Goal: Task Accomplishment & Management: Use online tool/utility

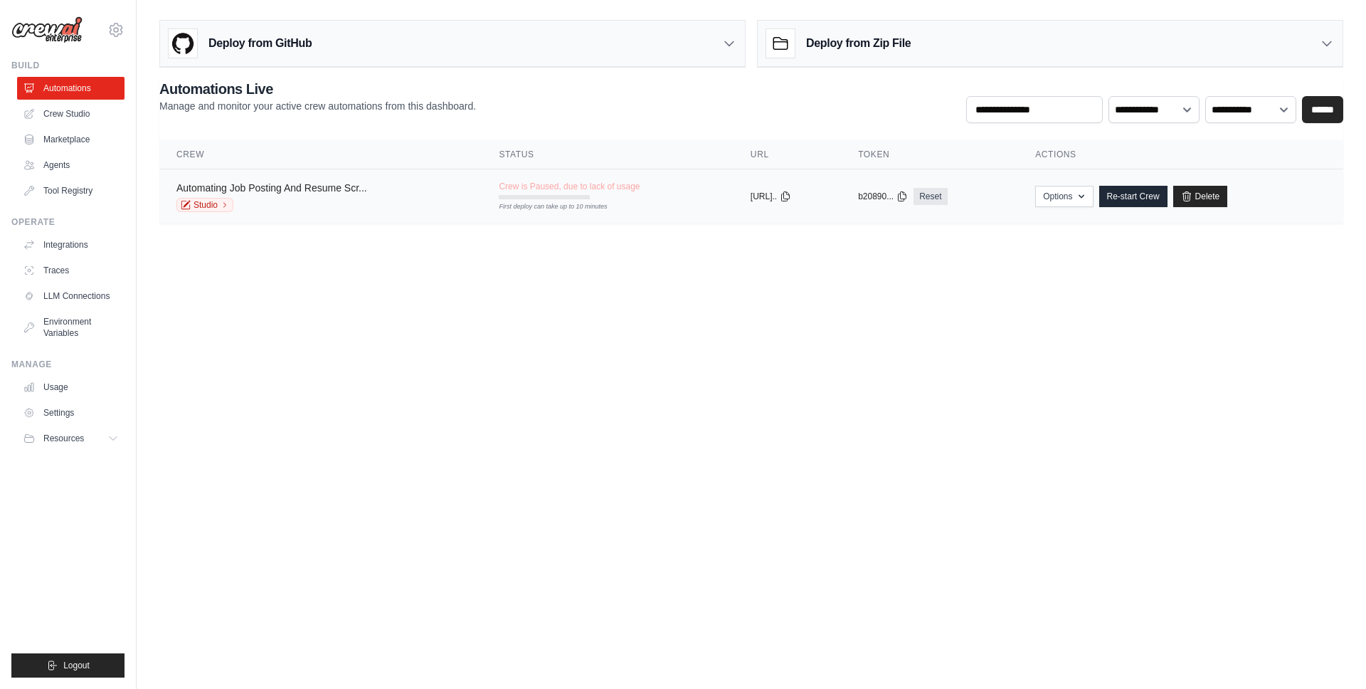
click at [293, 186] on link "Automating Job Posting And Resume Scr..." at bounding box center [271, 187] width 191 height 11
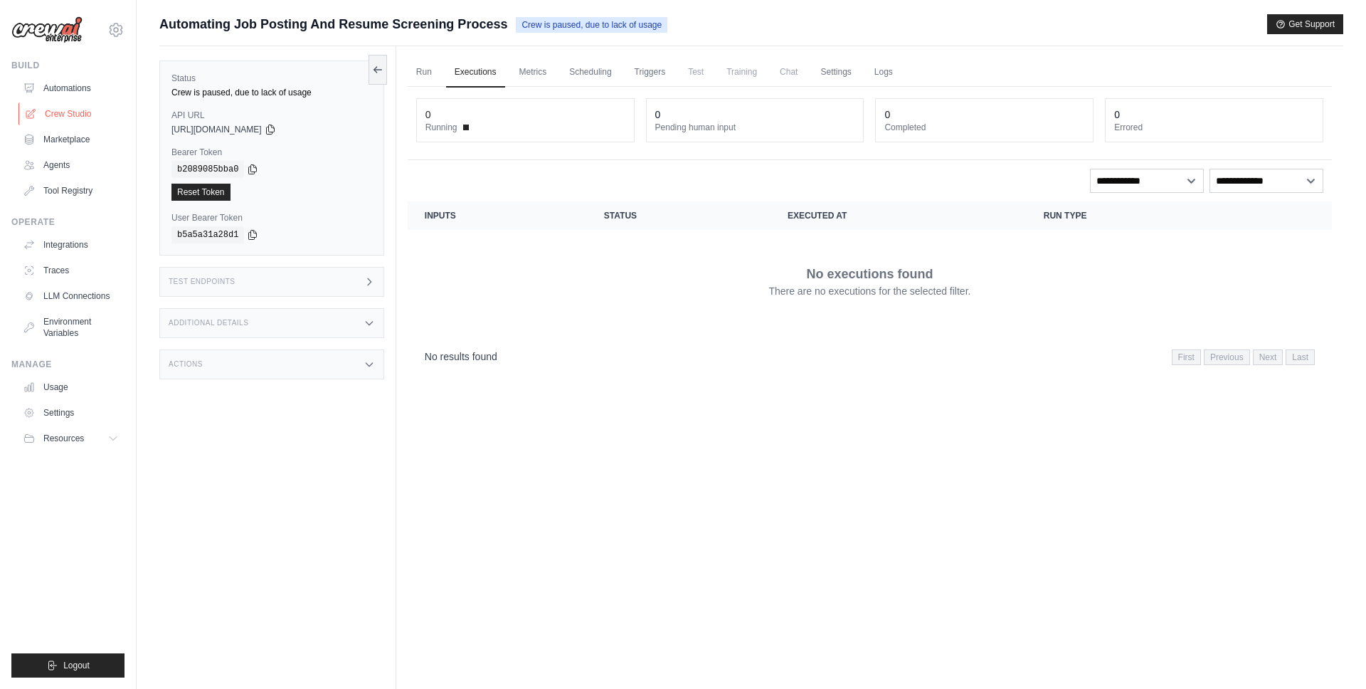
click at [78, 117] on link "Crew Studio" at bounding box center [72, 113] width 107 height 23
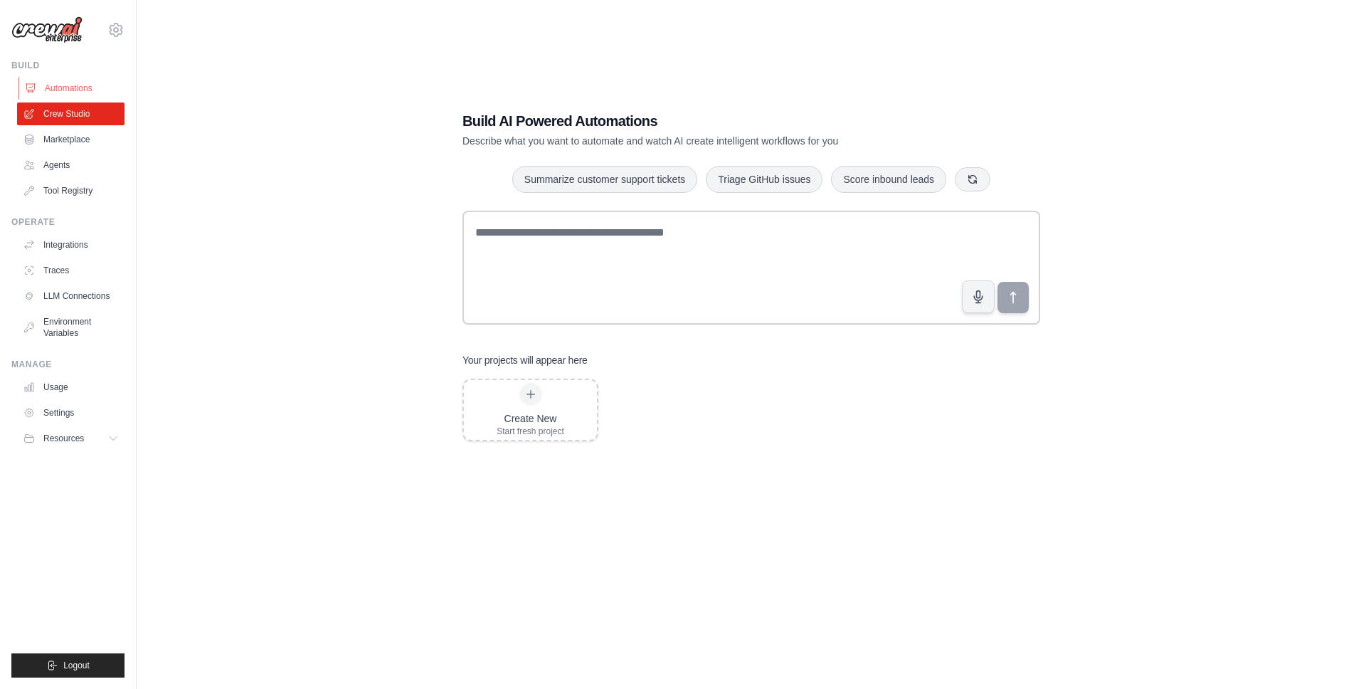
click at [78, 92] on link "Automations" at bounding box center [72, 88] width 107 height 23
click at [72, 239] on link "Integrations" at bounding box center [72, 244] width 107 height 23
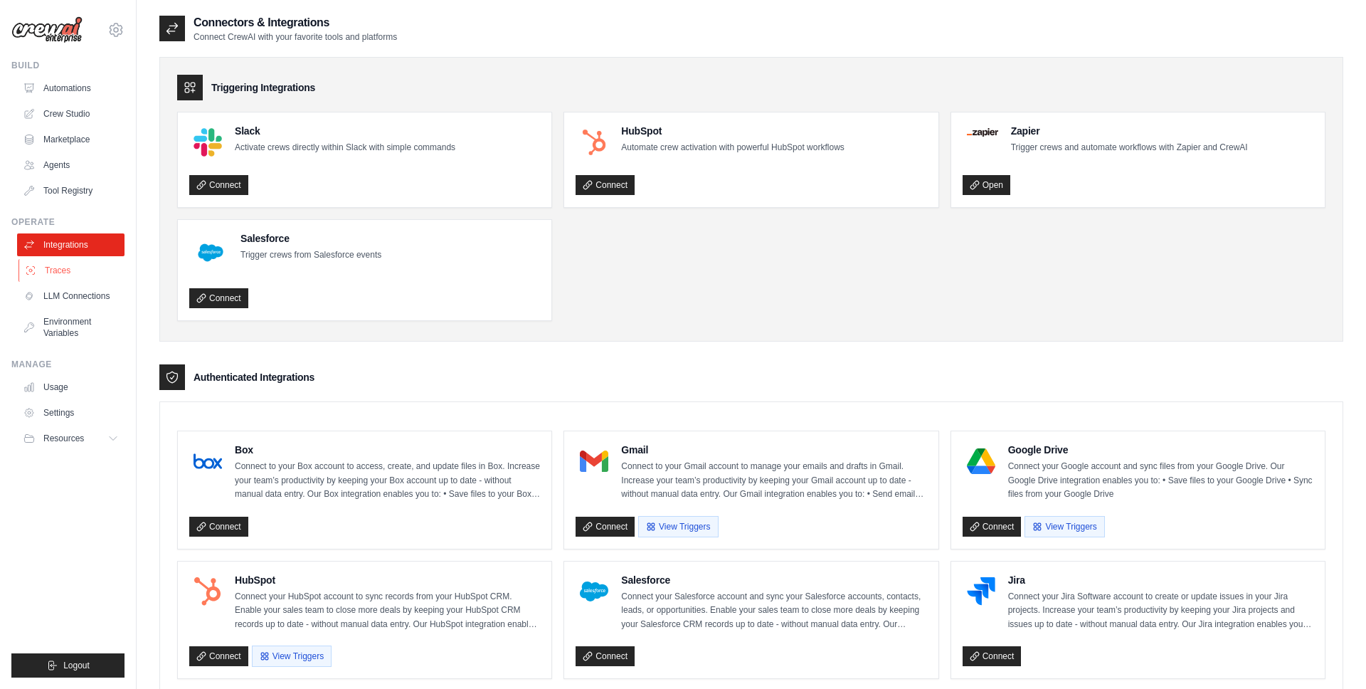
click at [70, 271] on link "Traces" at bounding box center [72, 270] width 107 height 23
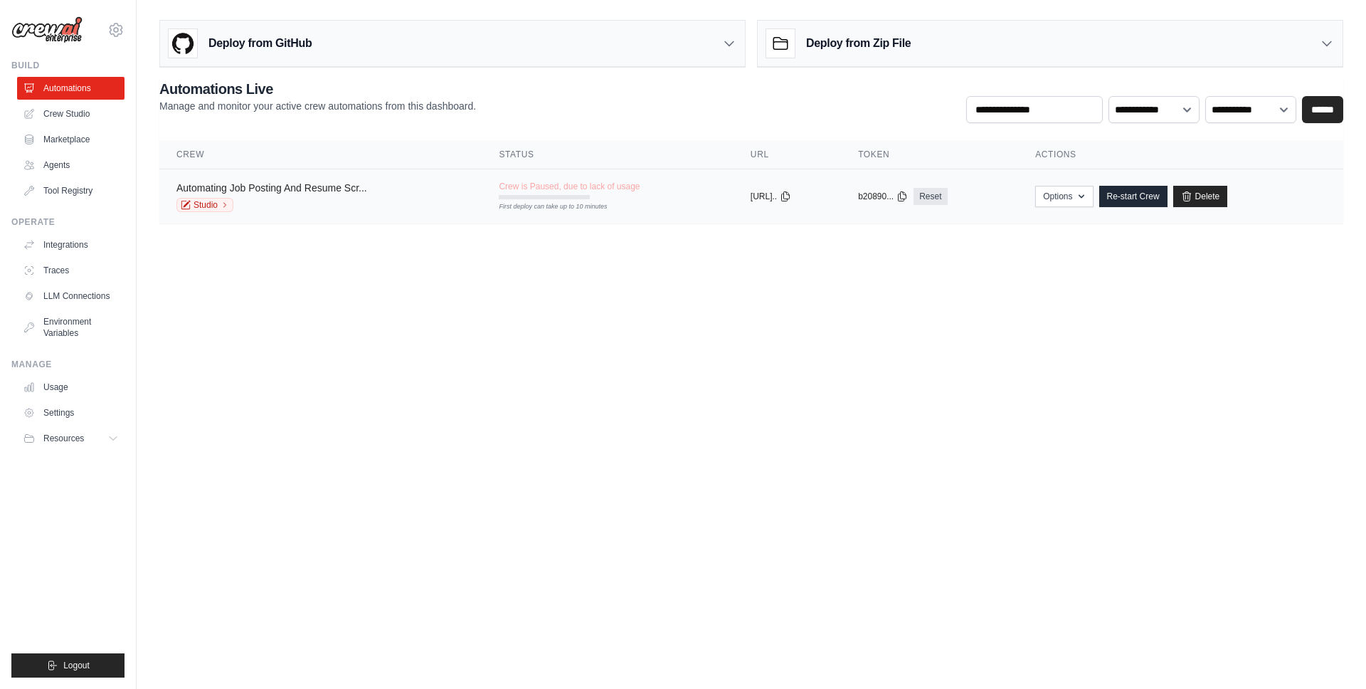
click at [282, 185] on link "Automating Job Posting And Resume Scr..." at bounding box center [271, 187] width 191 height 11
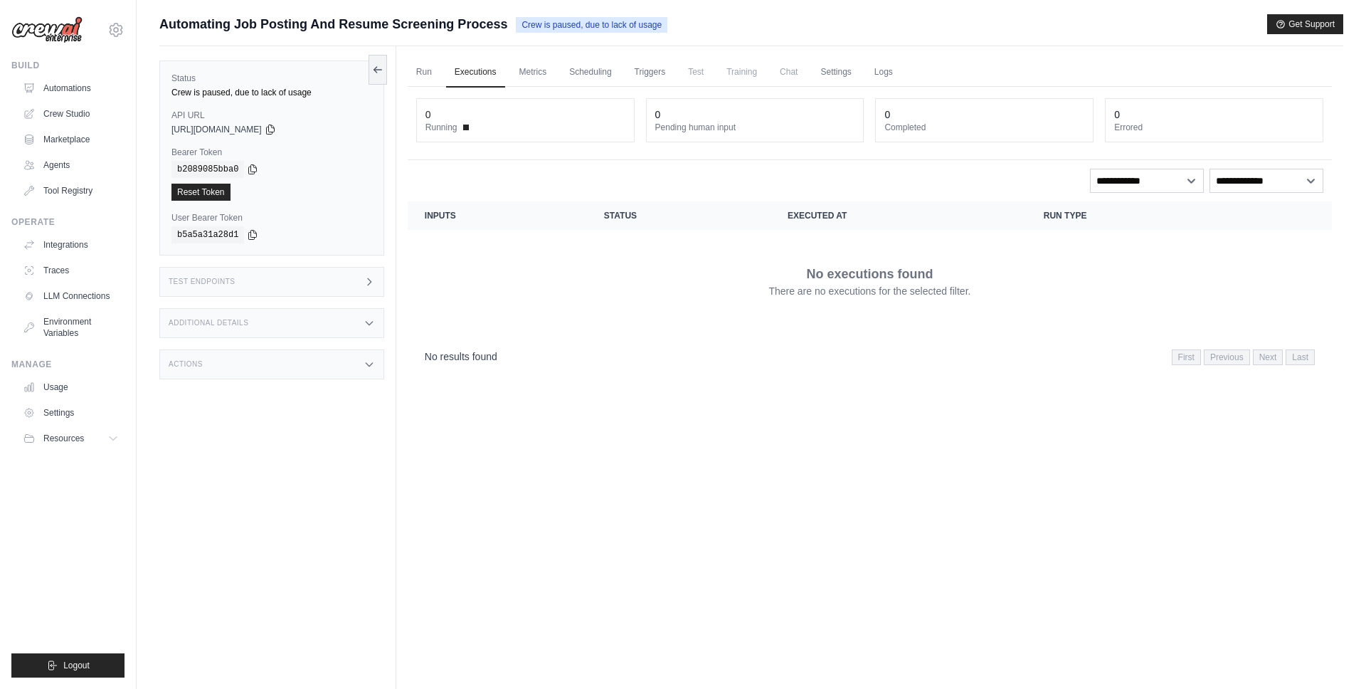
click at [265, 275] on div "Test Endpoints" at bounding box center [271, 282] width 225 height 30
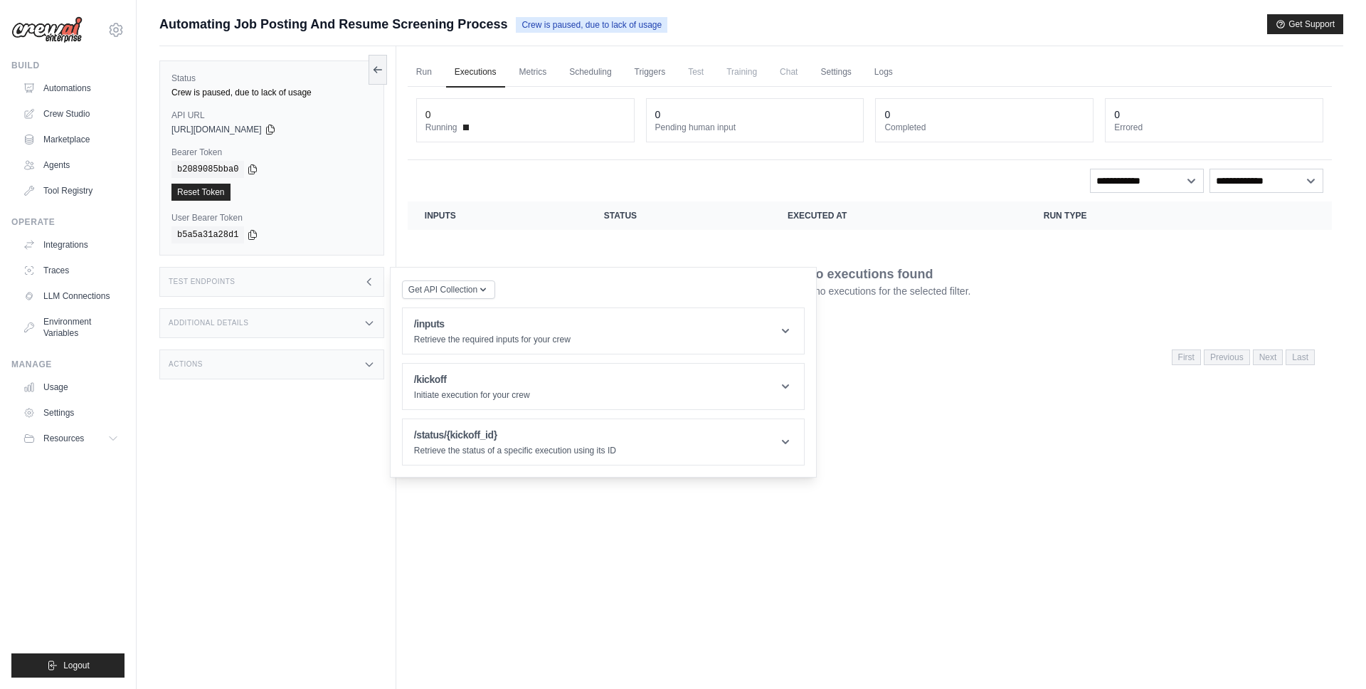
click at [268, 323] on div "Additional Details" at bounding box center [271, 323] width 225 height 30
click at [418, 74] on link "Run" at bounding box center [424, 73] width 33 height 30
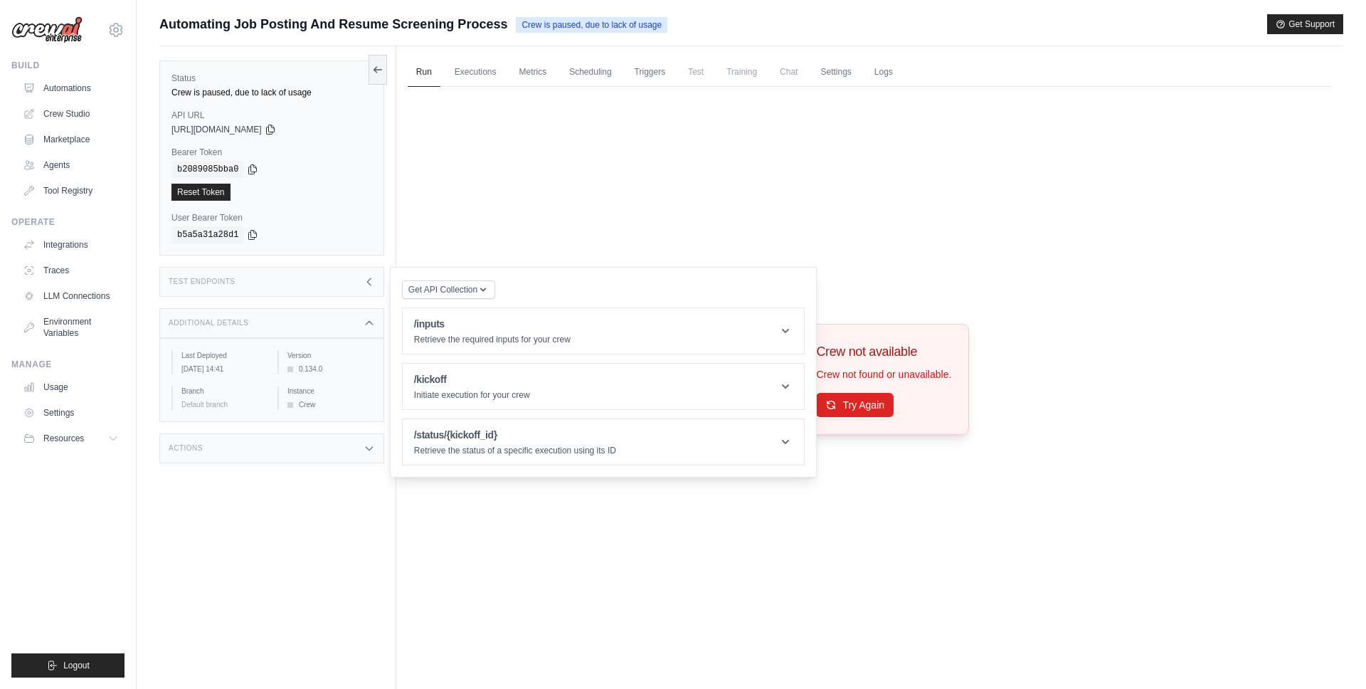
click at [587, 224] on div "Crew not available Crew not found or unavailable. Try Again" at bounding box center [870, 380] width 924 height 586
click at [849, 397] on button "Try Again" at bounding box center [855, 404] width 78 height 24
click at [755, 205] on div "Crew not available Crew not found or unavailable. Try Again" at bounding box center [870, 380] width 924 height 586
click at [56, 300] on link "LLM Connections" at bounding box center [72, 296] width 107 height 23
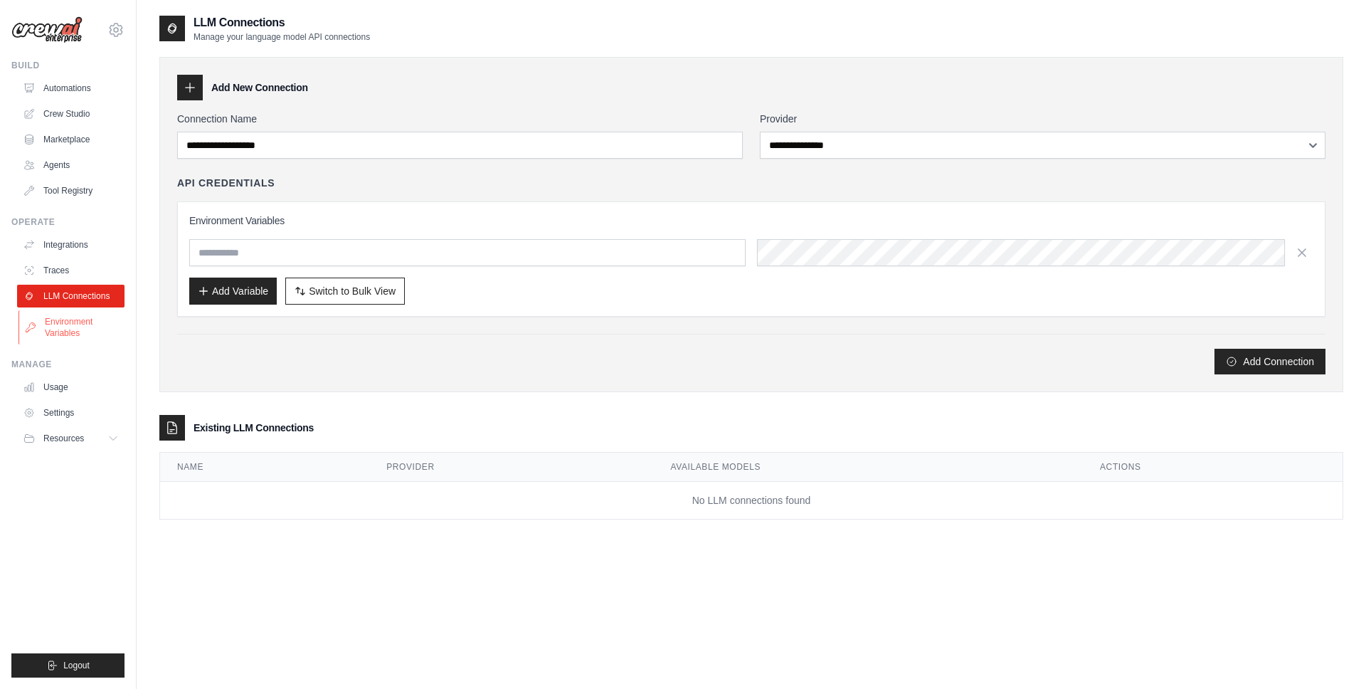
click at [56, 333] on link "Environment Variables" at bounding box center [72, 327] width 107 height 34
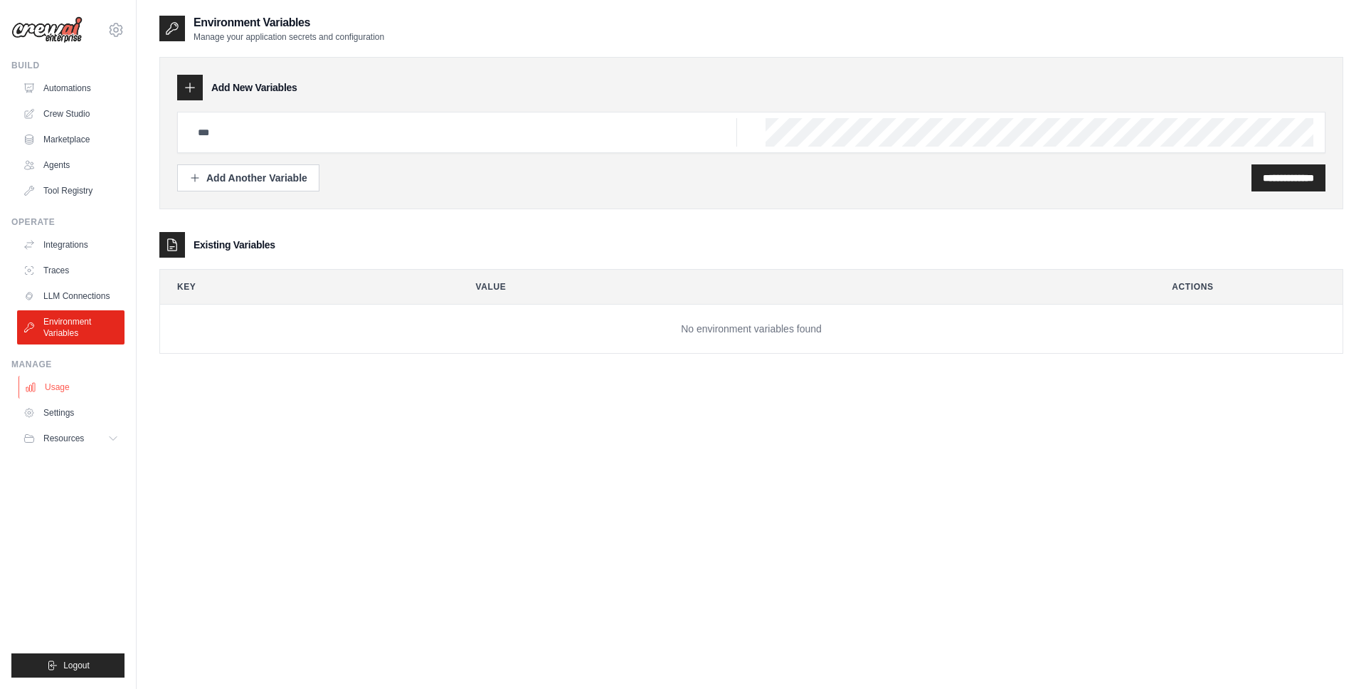
click at [62, 392] on link "Usage" at bounding box center [72, 387] width 107 height 23
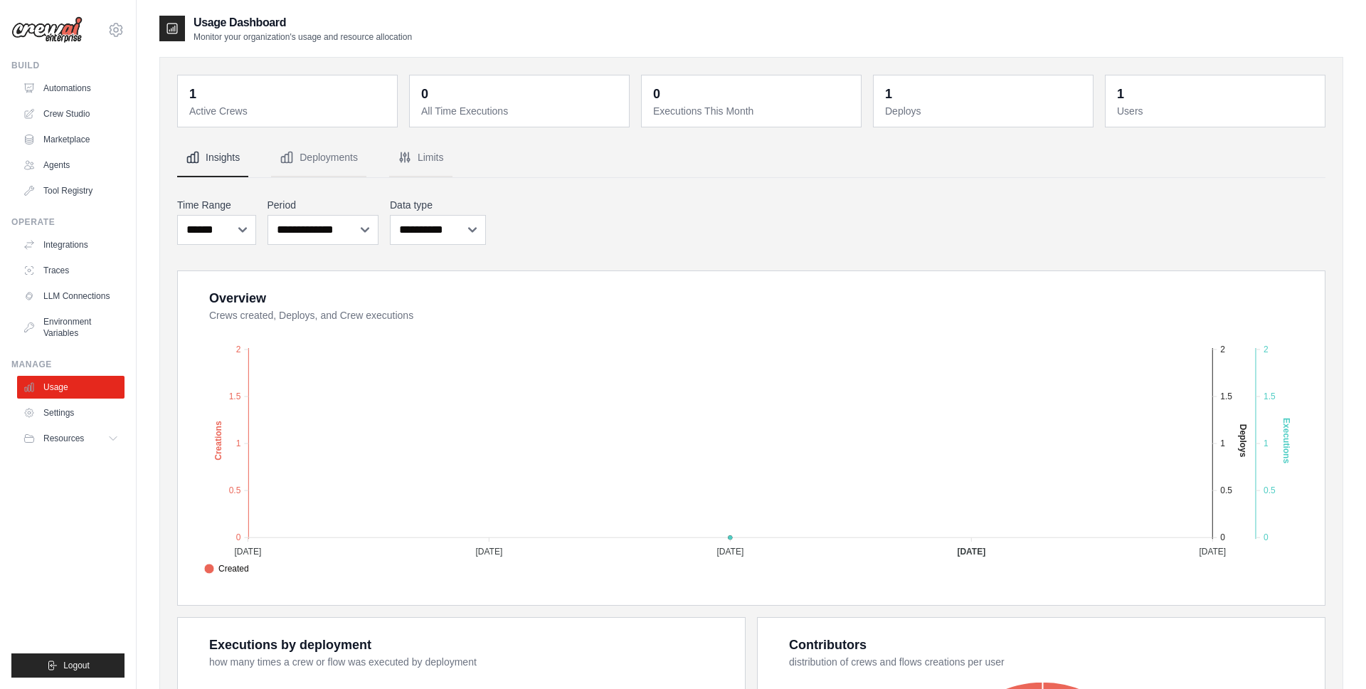
click at [265, 100] on dd "1" at bounding box center [288, 94] width 199 height 20
click at [222, 110] on dt "Active Crews" at bounding box center [288, 111] width 199 height 14
click at [68, 41] on img at bounding box center [46, 29] width 71 height 27
click at [67, 31] on img at bounding box center [46, 29] width 71 height 27
click at [58, 88] on link "Automations" at bounding box center [72, 88] width 107 height 23
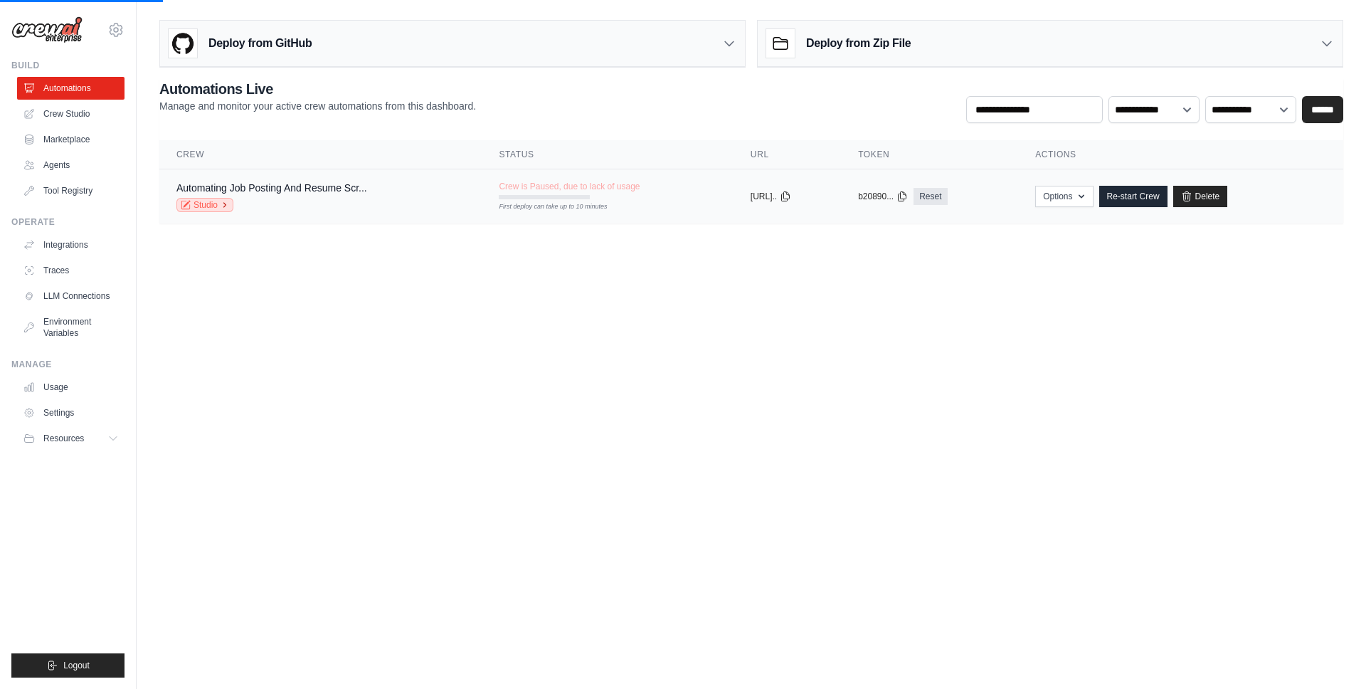
click at [218, 202] on link "Studio" at bounding box center [204, 205] width 57 height 14
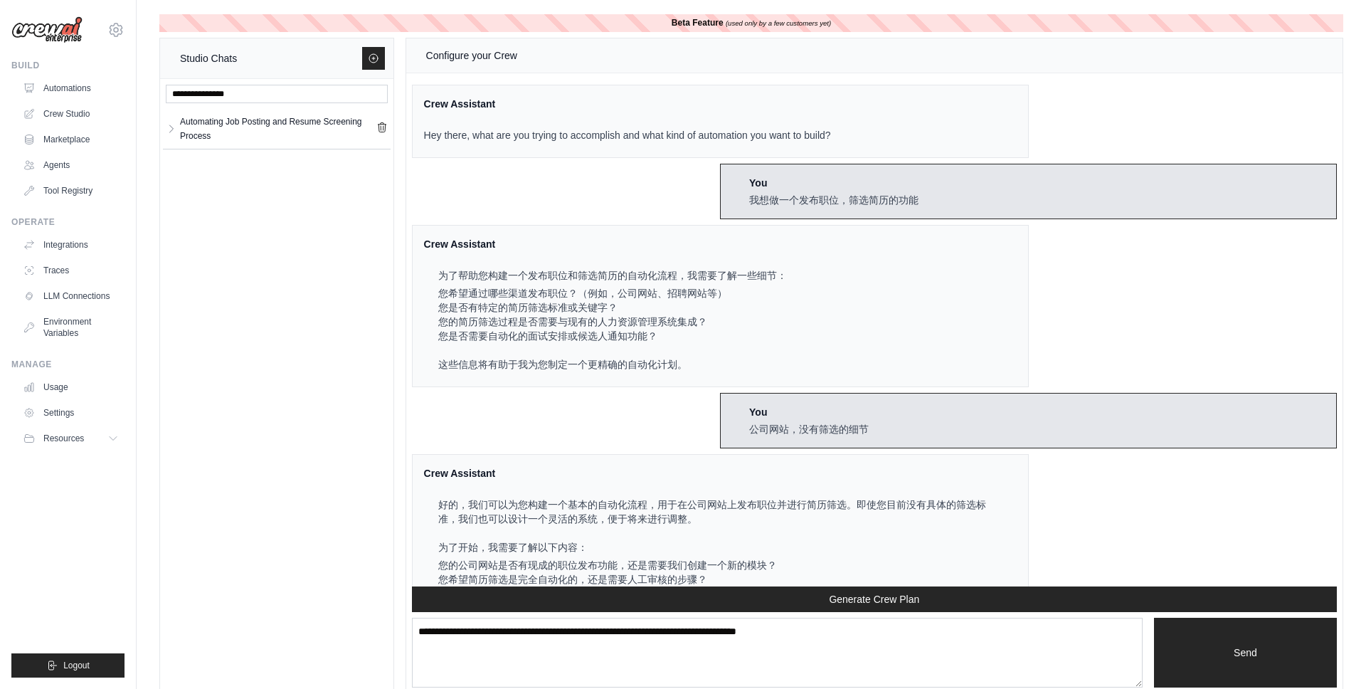
scroll to position [1881, 0]
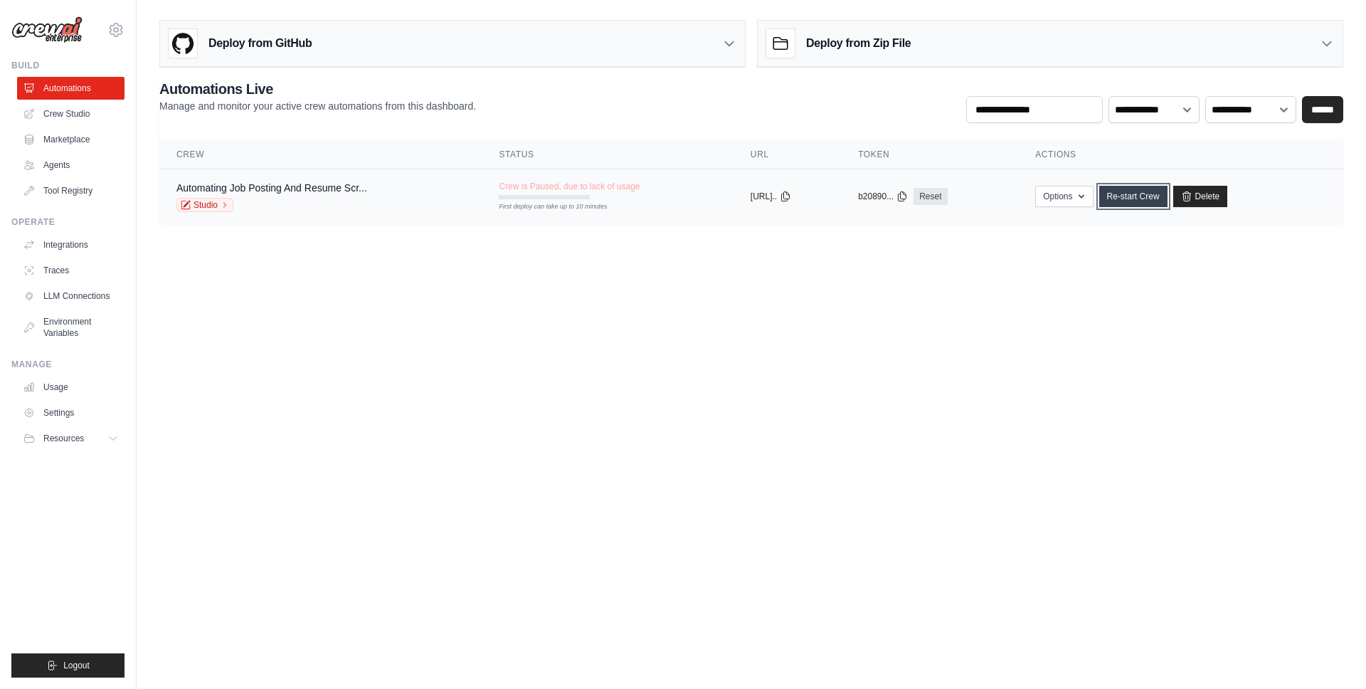
click at [1149, 199] on link "Re-start Crew" at bounding box center [1133, 196] width 68 height 21
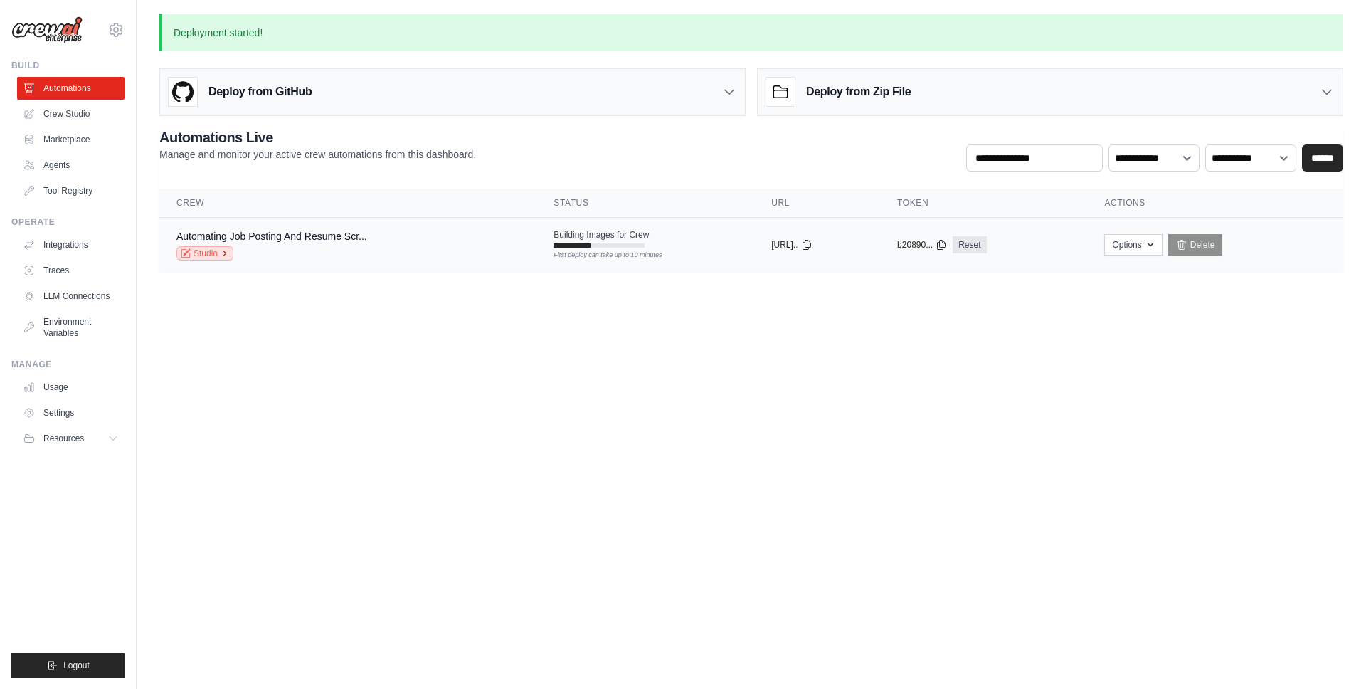
click at [211, 250] on link "Studio" at bounding box center [204, 253] width 57 height 14
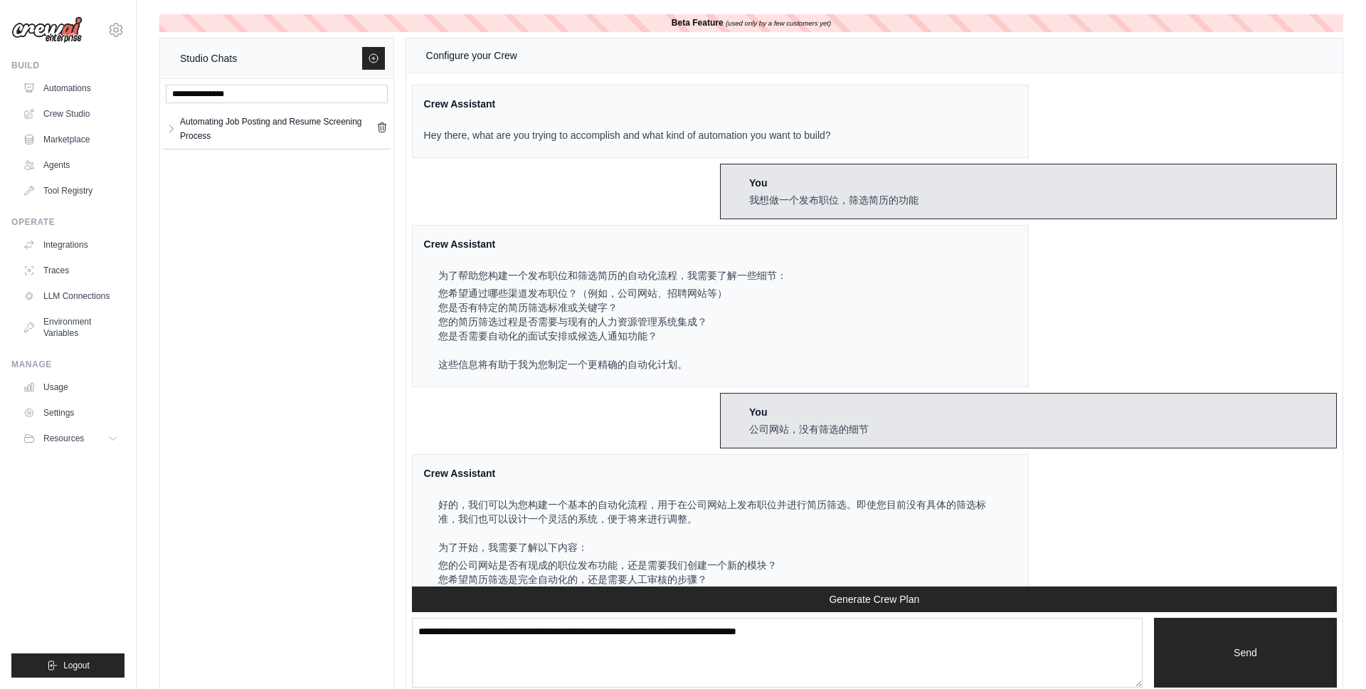
scroll to position [1881, 0]
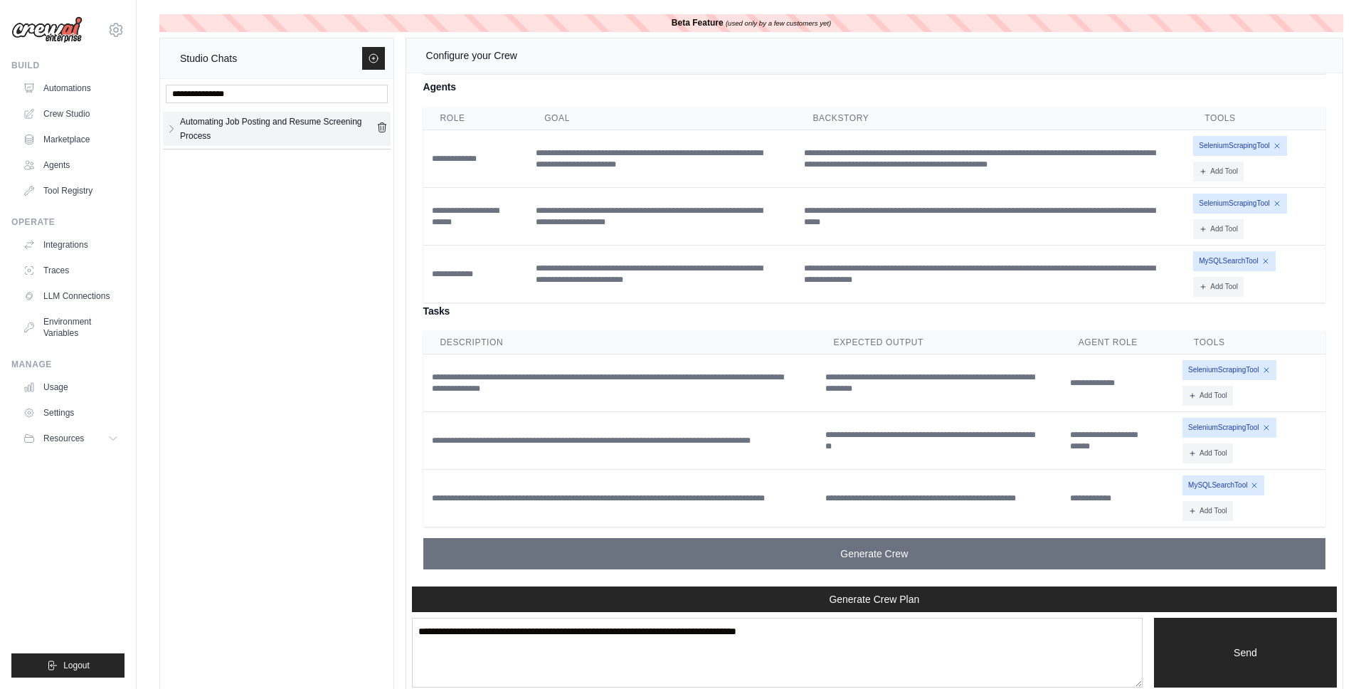
click at [297, 135] on div "Automating Job Posting and Resume Screening Process" at bounding box center [278, 129] width 196 height 28
click at [173, 123] on icon "button" at bounding box center [171, 127] width 11 height 11
click at [199, 166] on div "Automating Job P..." at bounding box center [265, 162] width 170 height 14
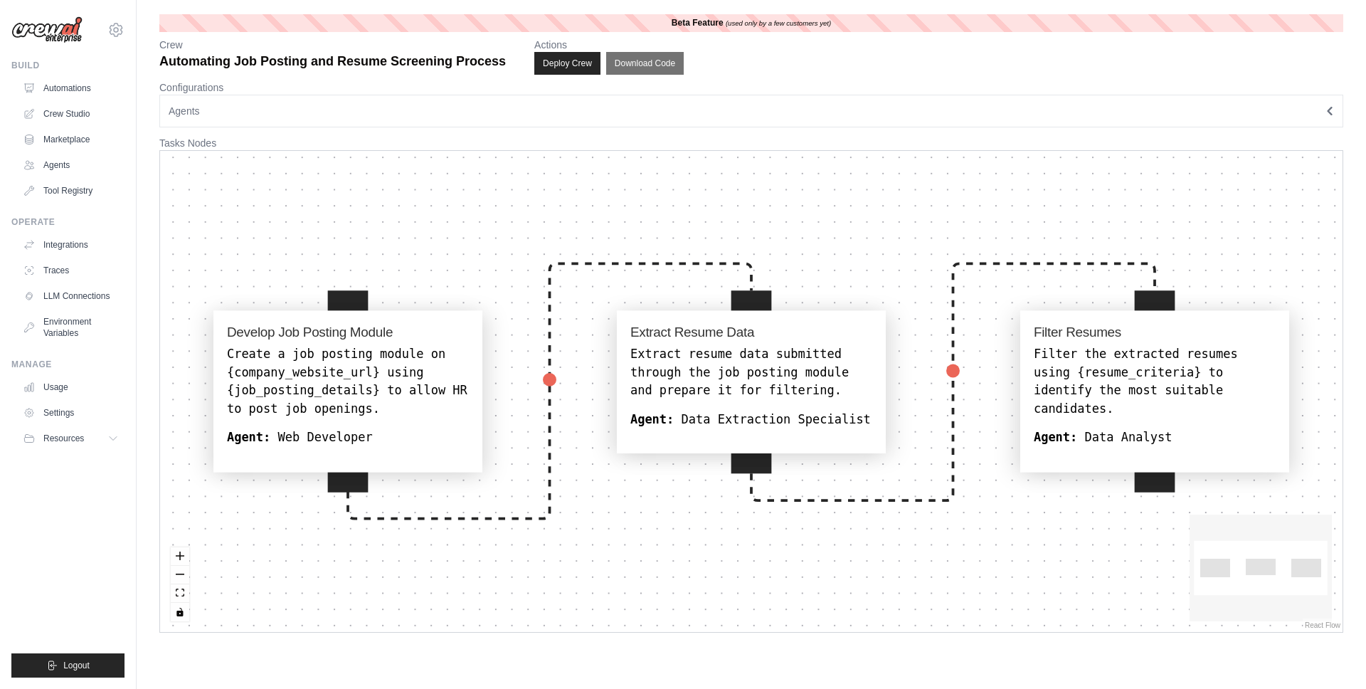
click at [381, 352] on div "Create a job posting module on {company_website_url} using {job_posting_details…" at bounding box center [348, 382] width 242 height 73
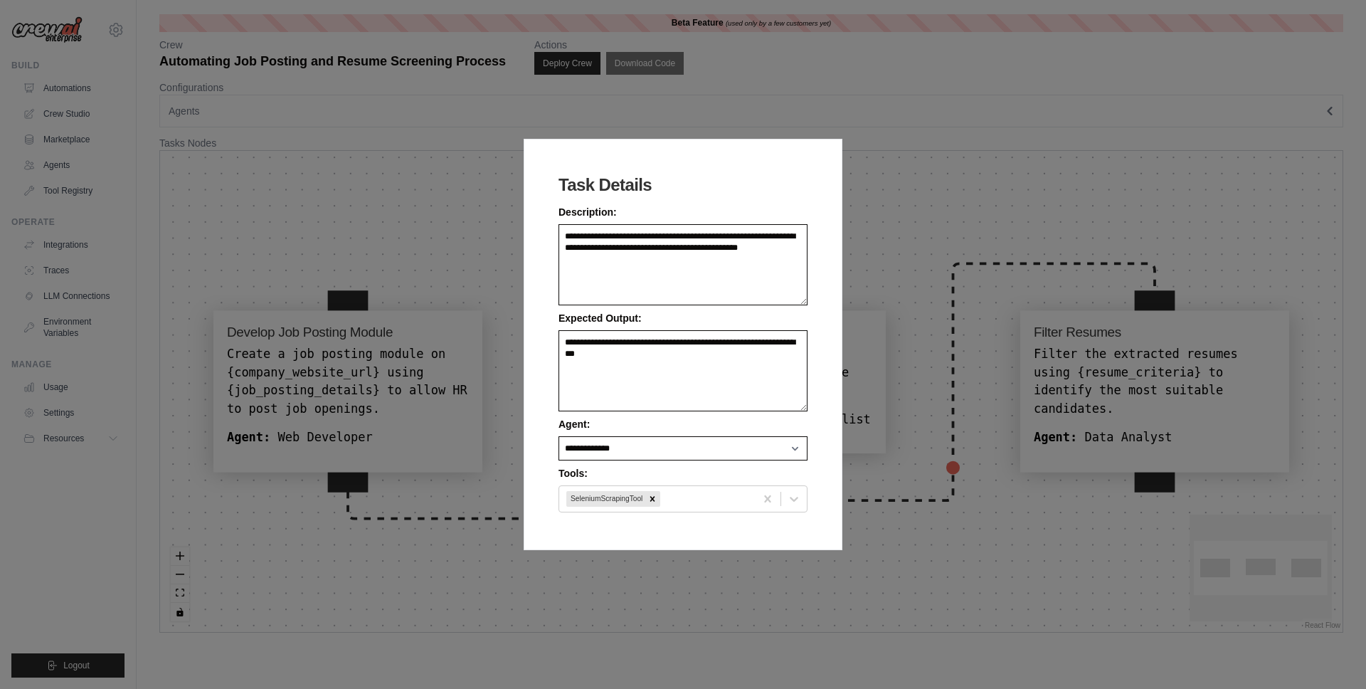
click at [484, 263] on div "**********" at bounding box center [683, 344] width 1366 height 689
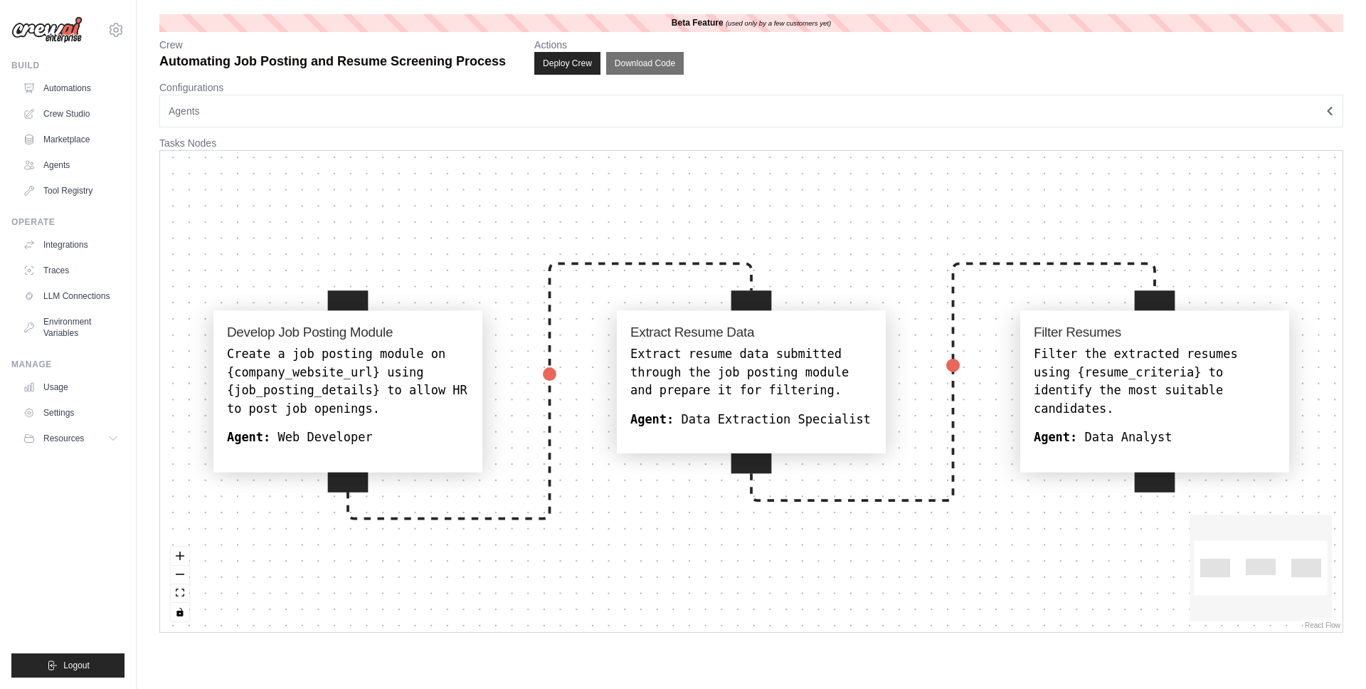
click at [704, 381] on div "Extract resume data submitted through the job posting module and prepare it for…" at bounding box center [751, 373] width 242 height 55
select select "**********"
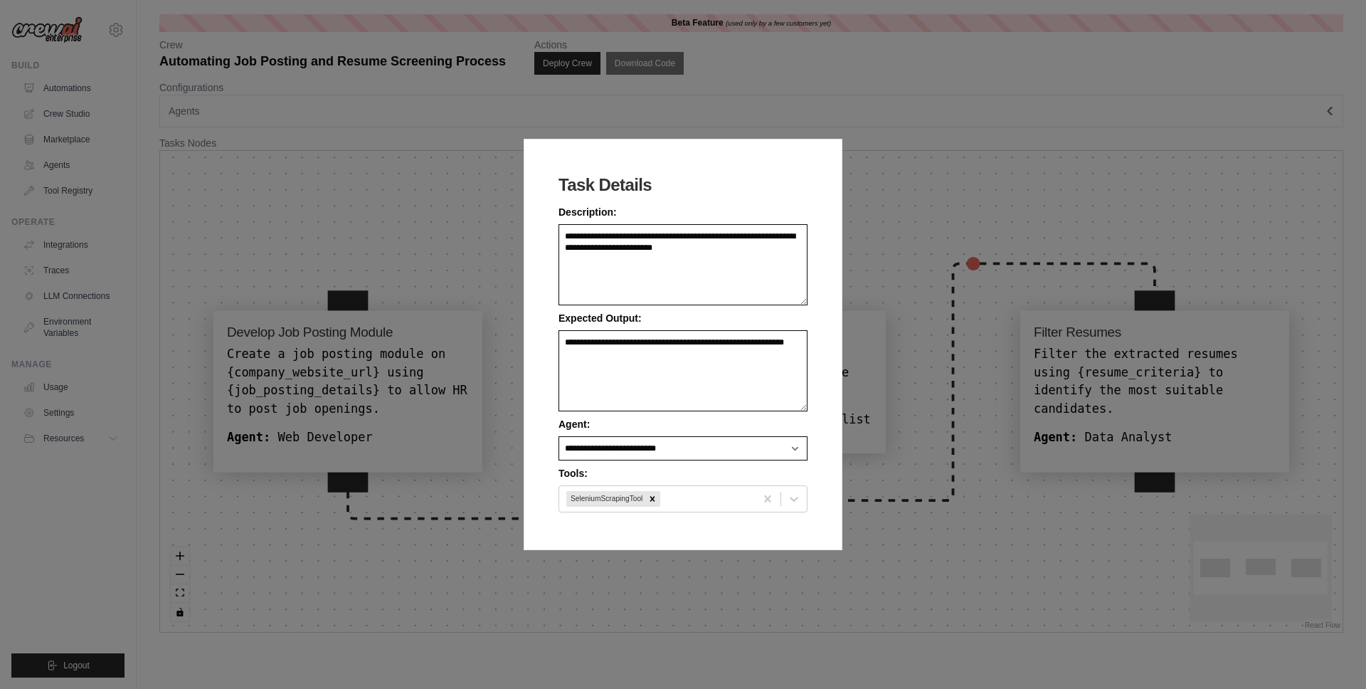
click at [934, 356] on div "**********" at bounding box center [683, 344] width 1366 height 689
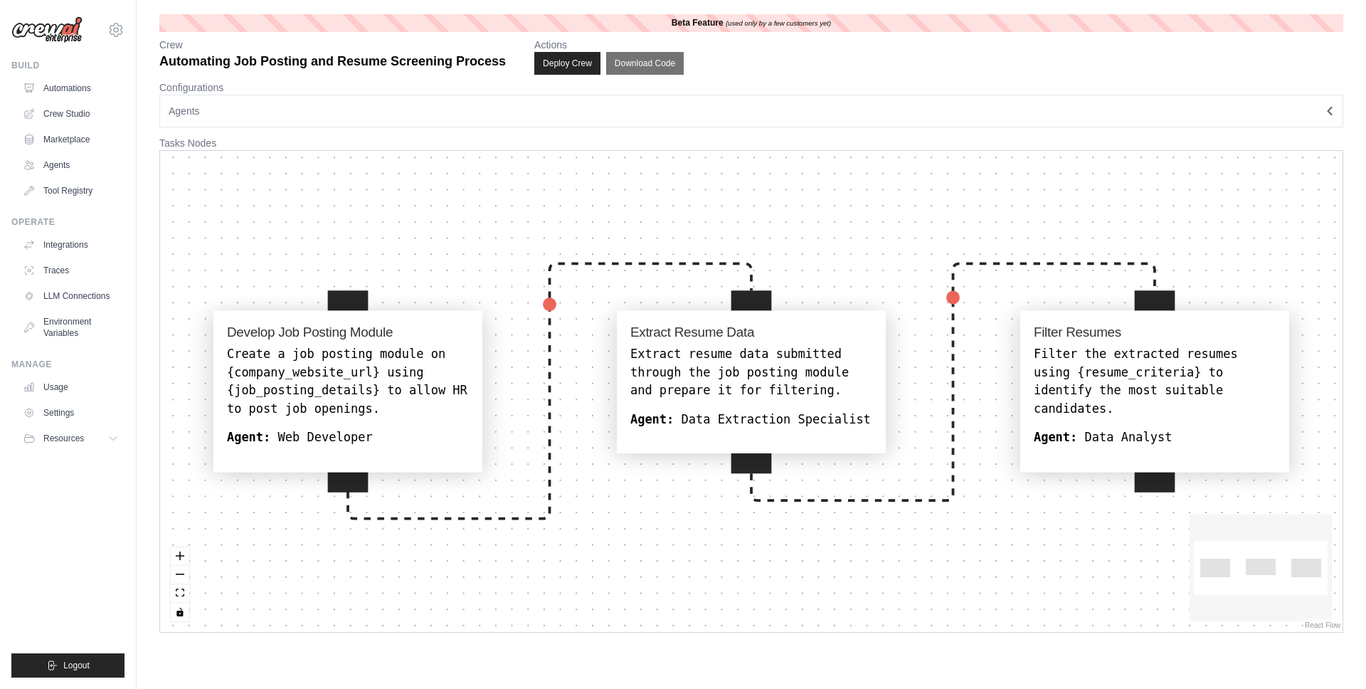
click at [1043, 379] on div "Filter the extracted resumes using {resume_criteria} to identify the most suita…" at bounding box center [1155, 382] width 242 height 73
click at [1087, 386] on div "Filter the extracted resumes using {resume_criteria} to identify the most suita…" at bounding box center [1155, 382] width 242 height 73
select select "**********"
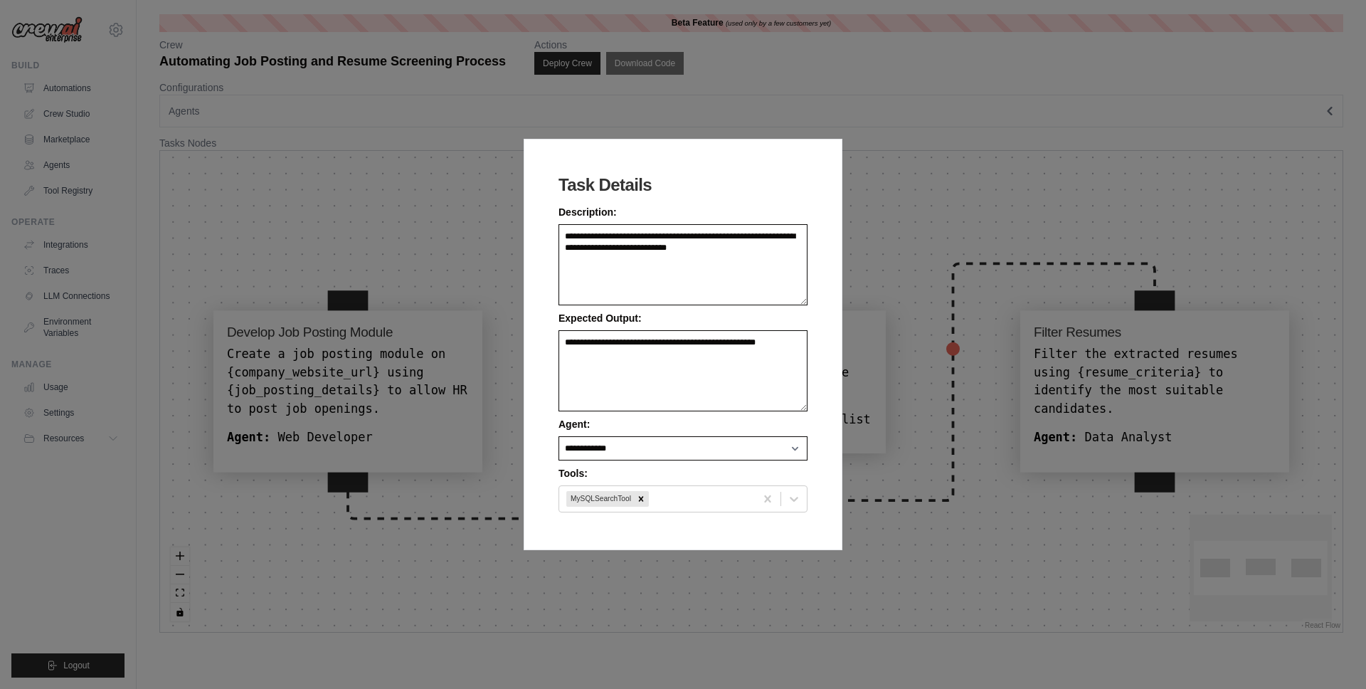
click at [894, 235] on div "**********" at bounding box center [683, 344] width 1366 height 689
